Goal: Navigation & Orientation: Go to known website

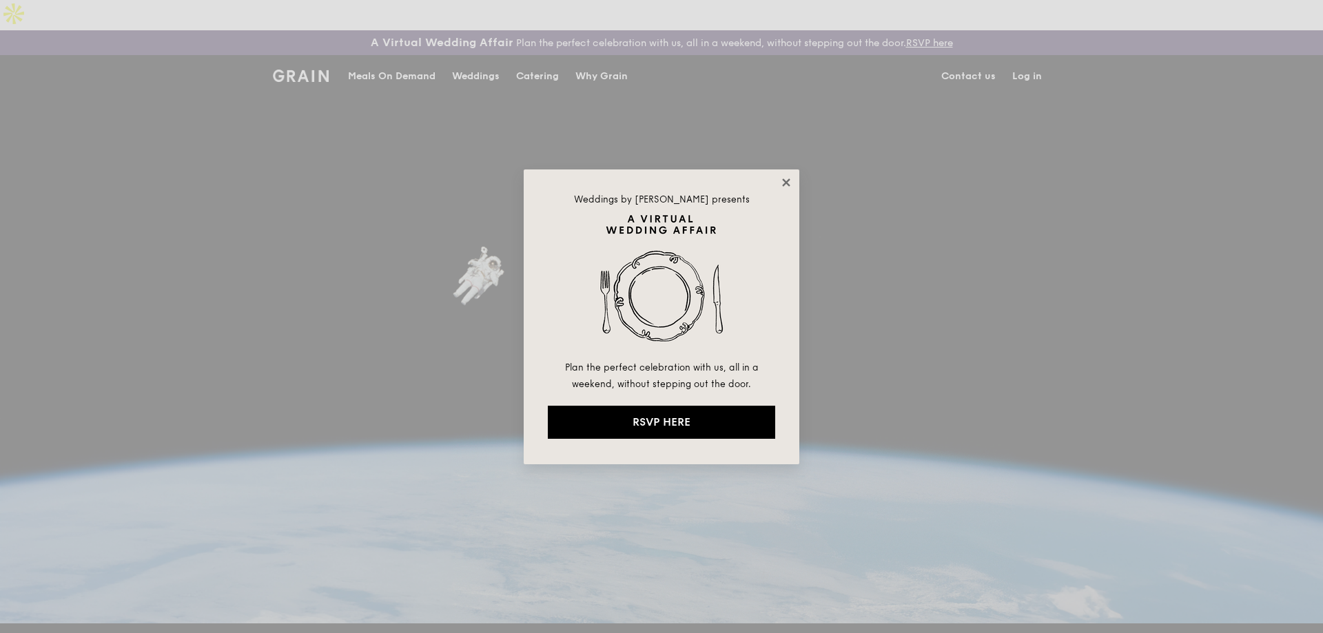
click at [784, 185] on icon at bounding box center [786, 183] width 8 height 8
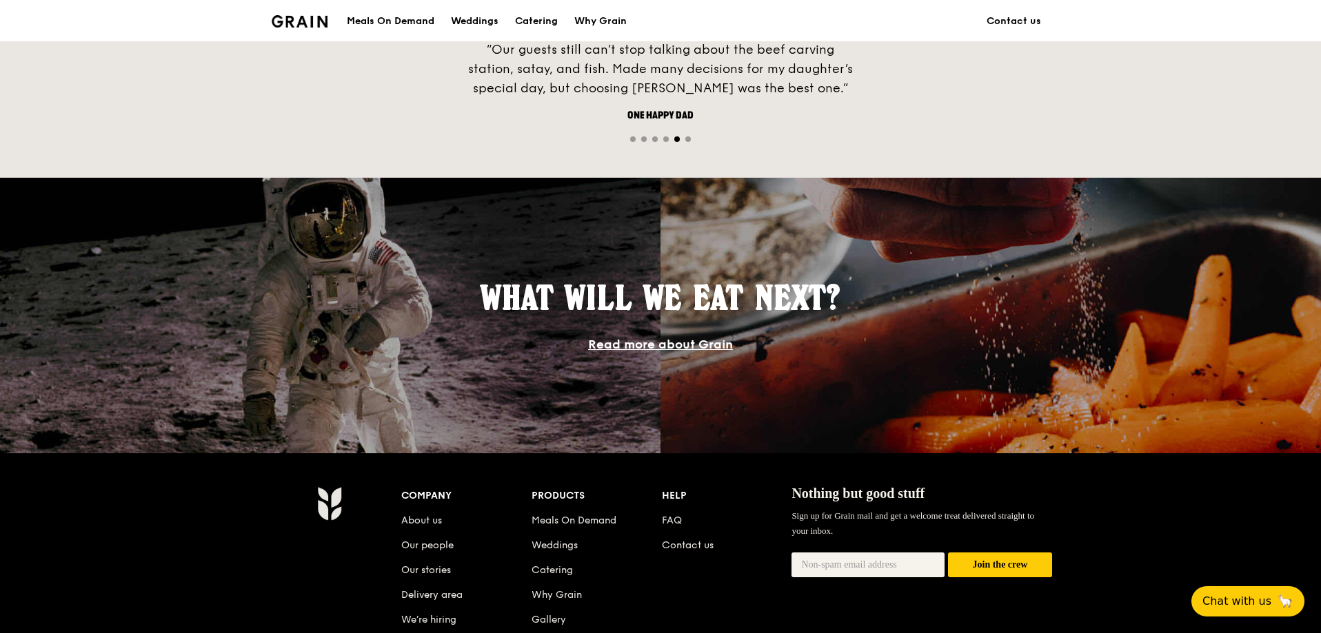
scroll to position [1232, 0]
